Goal: Transaction & Acquisition: Purchase product/service

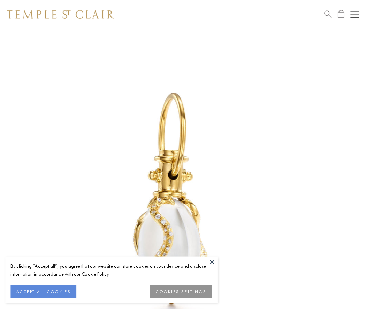
scroll to position [8, 0]
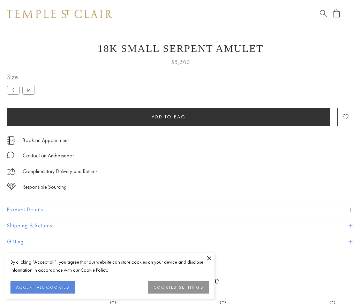
click at [168, 117] on span "Add to bag" at bounding box center [169, 117] width 34 height 6
